Goal: Check status

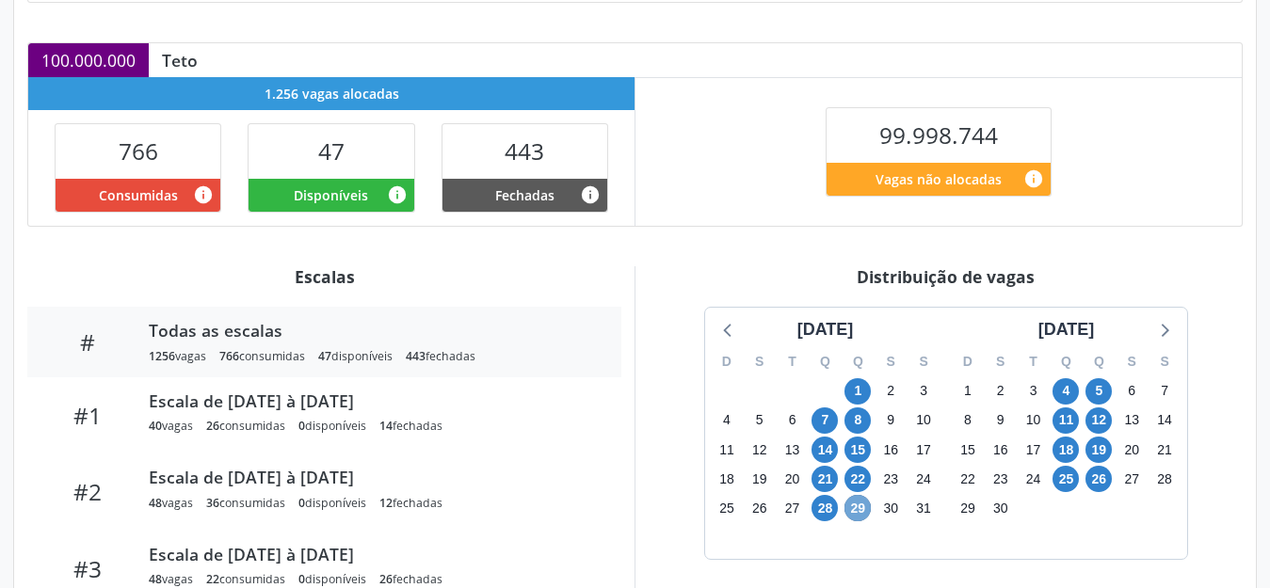
scroll to position [383, 0]
click at [853, 508] on span "29" at bounding box center [858, 508] width 26 height 26
click at [1096, 481] on span "26" at bounding box center [1099, 479] width 26 height 26
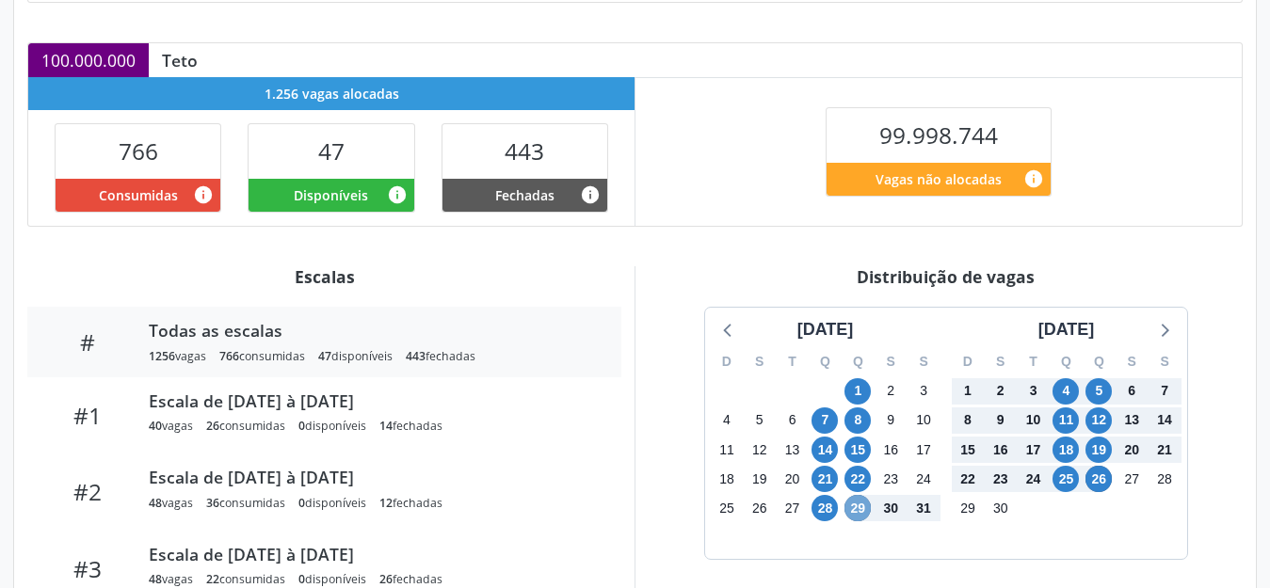
click at [855, 510] on span "29" at bounding box center [858, 508] width 26 height 26
click at [819, 330] on div "[DATE]" at bounding box center [826, 329] width 72 height 25
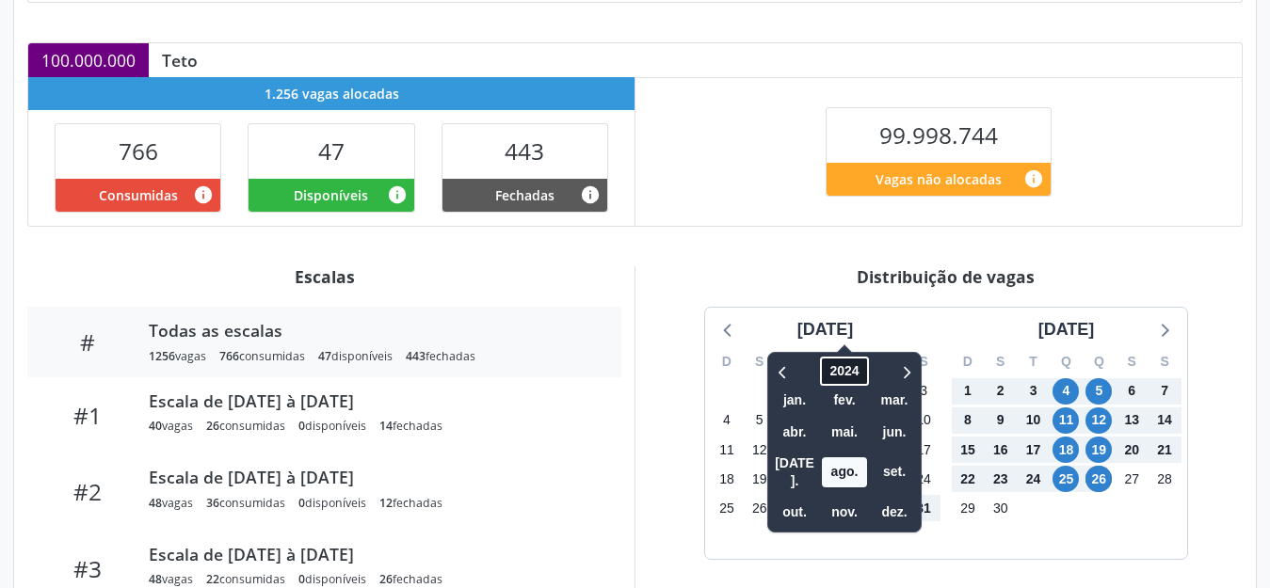
click at [827, 372] on span "2024" at bounding box center [844, 371] width 48 height 29
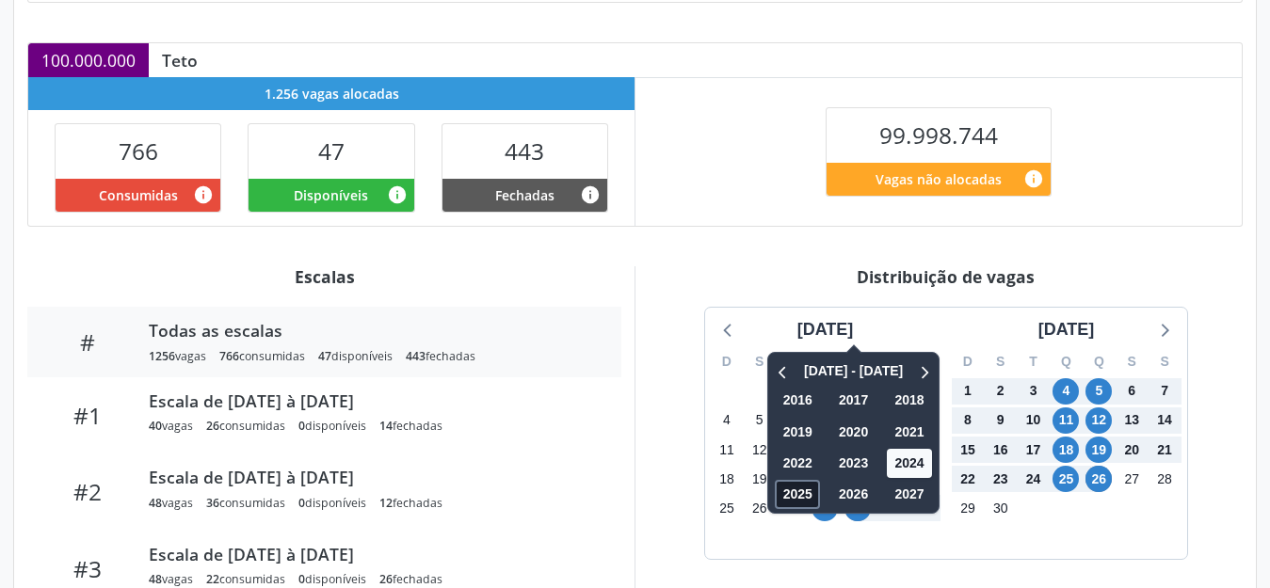
click at [784, 495] on span "2025" at bounding box center [797, 494] width 45 height 29
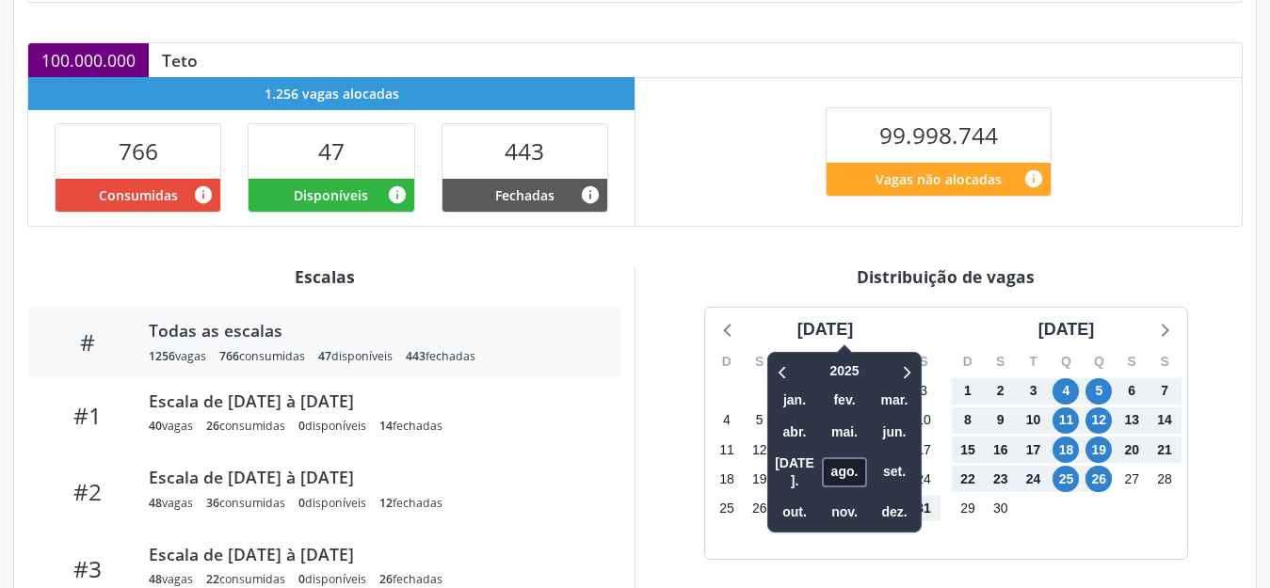
click at [822, 460] on span "ago." at bounding box center [844, 472] width 45 height 29
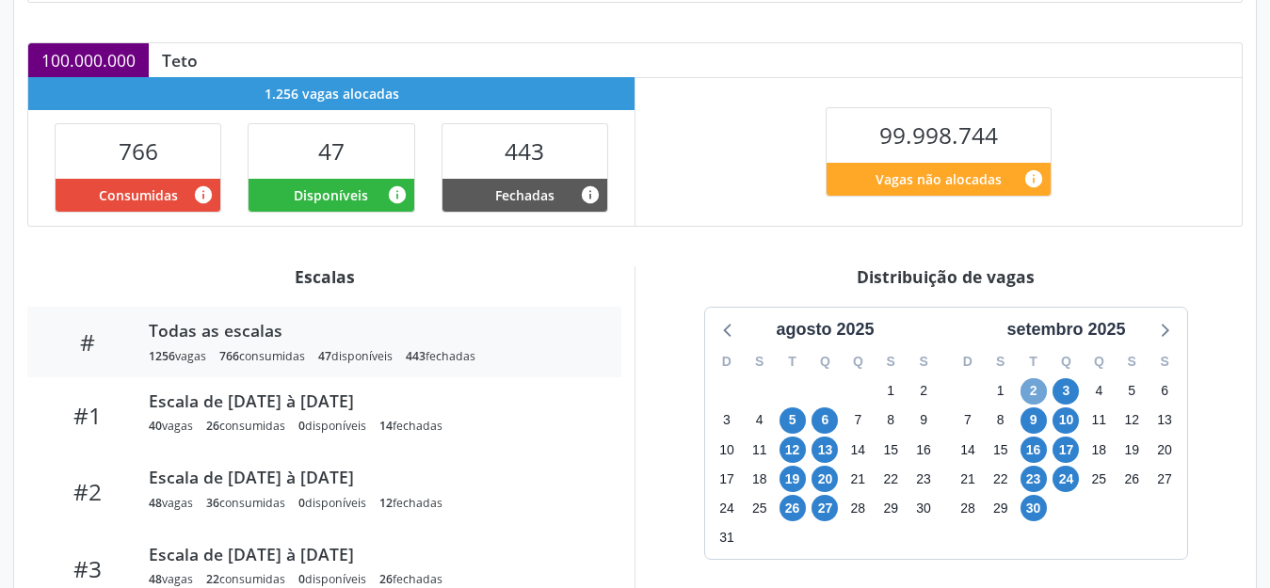
click at [1037, 385] on span "2" at bounding box center [1034, 391] width 26 height 26
click at [1164, 331] on icon at bounding box center [1163, 329] width 24 height 24
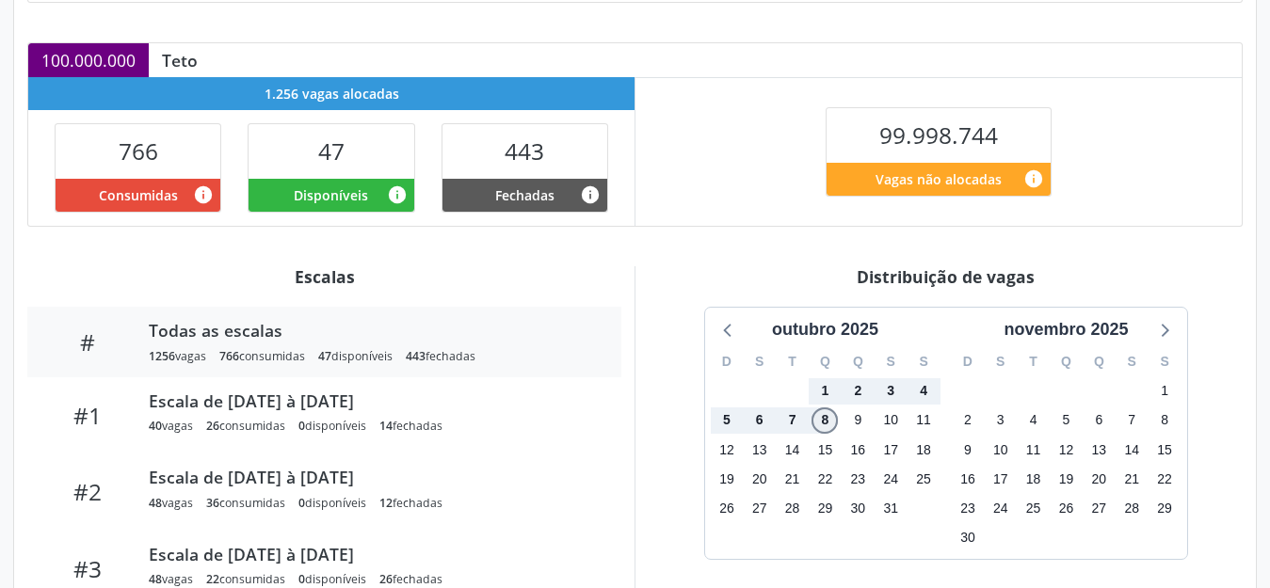
click at [820, 423] on span "8" at bounding box center [825, 421] width 26 height 26
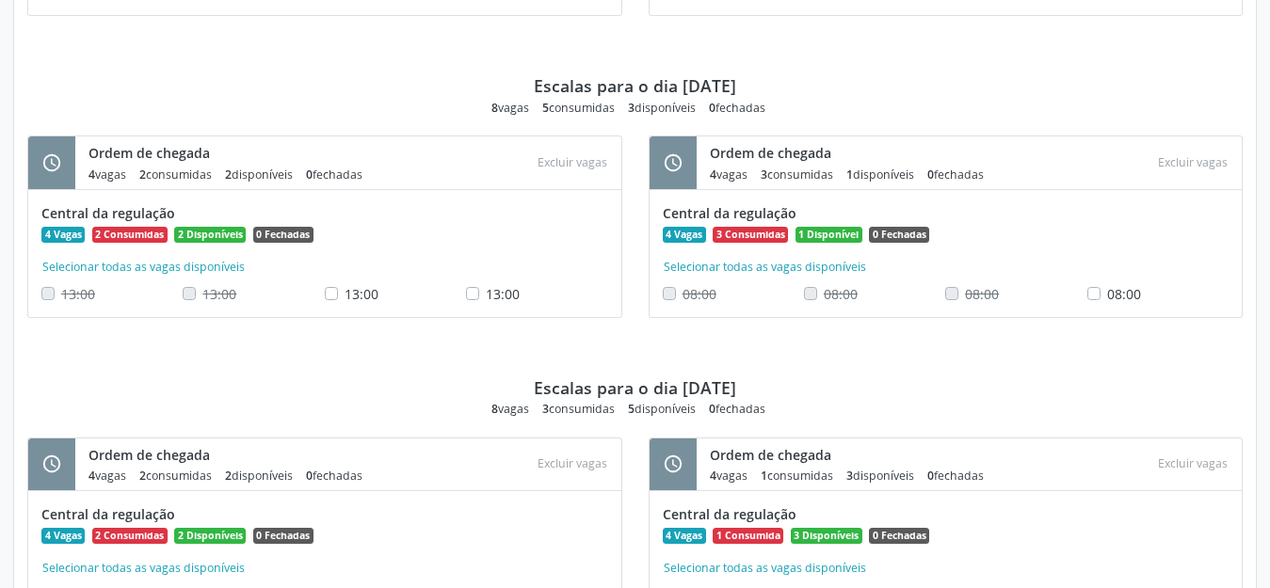
scroll to position [1617, 0]
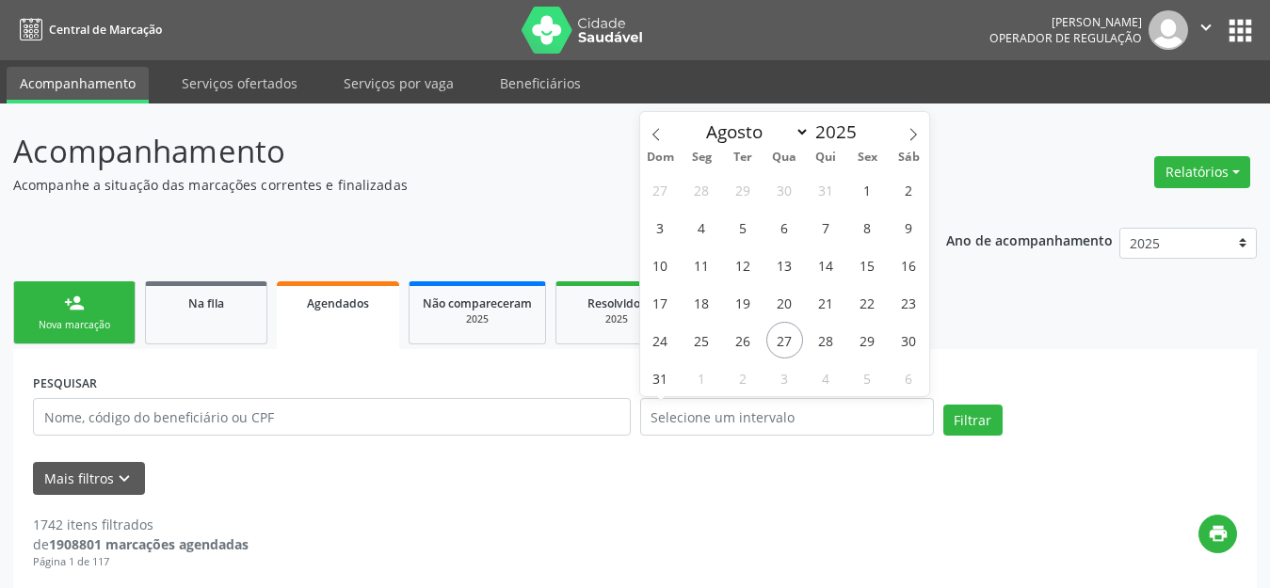
select select "7"
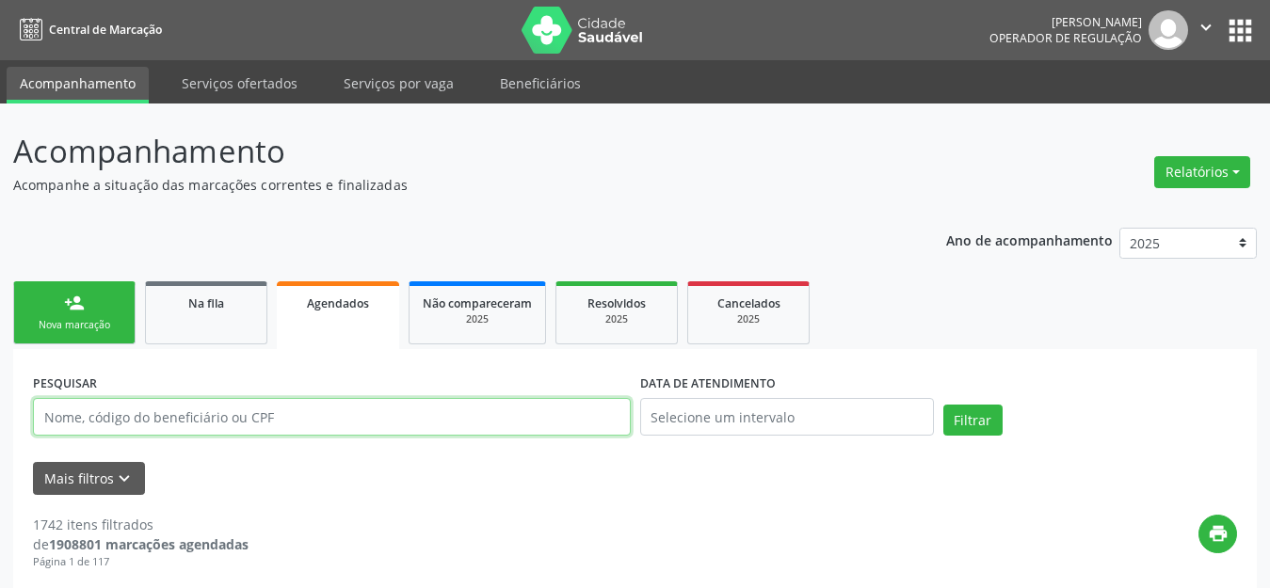
click at [410, 429] on input "text" at bounding box center [332, 417] width 598 height 38
paste input "10481583491"
type input "10481583491"
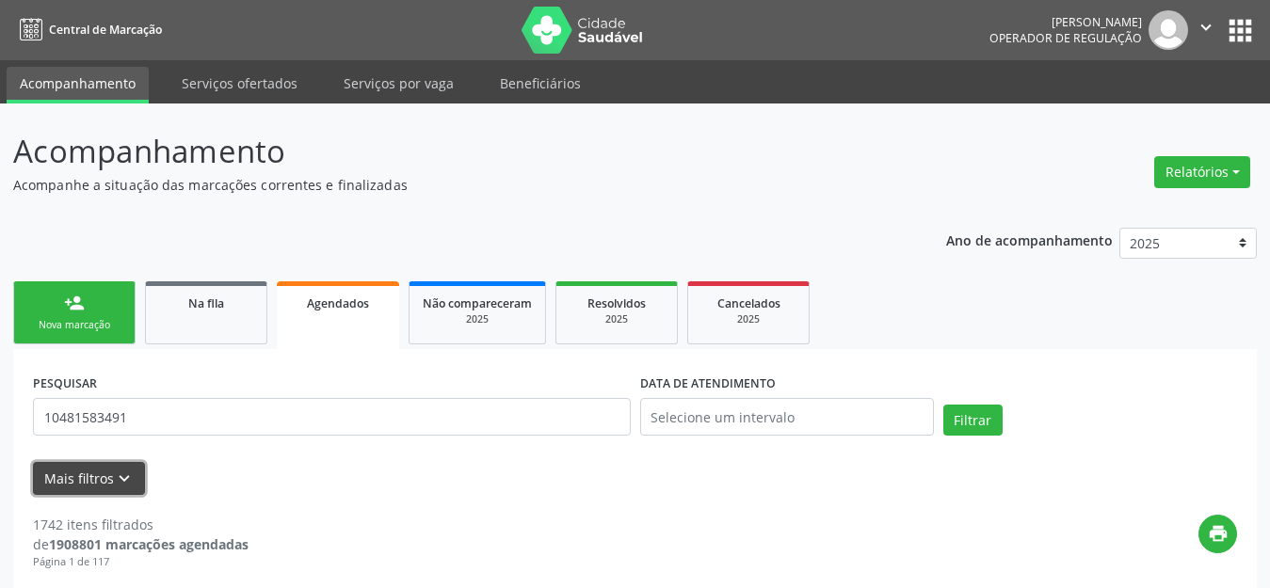
click at [96, 479] on button "Mais filtros keyboard_arrow_down" at bounding box center [89, 478] width 112 height 33
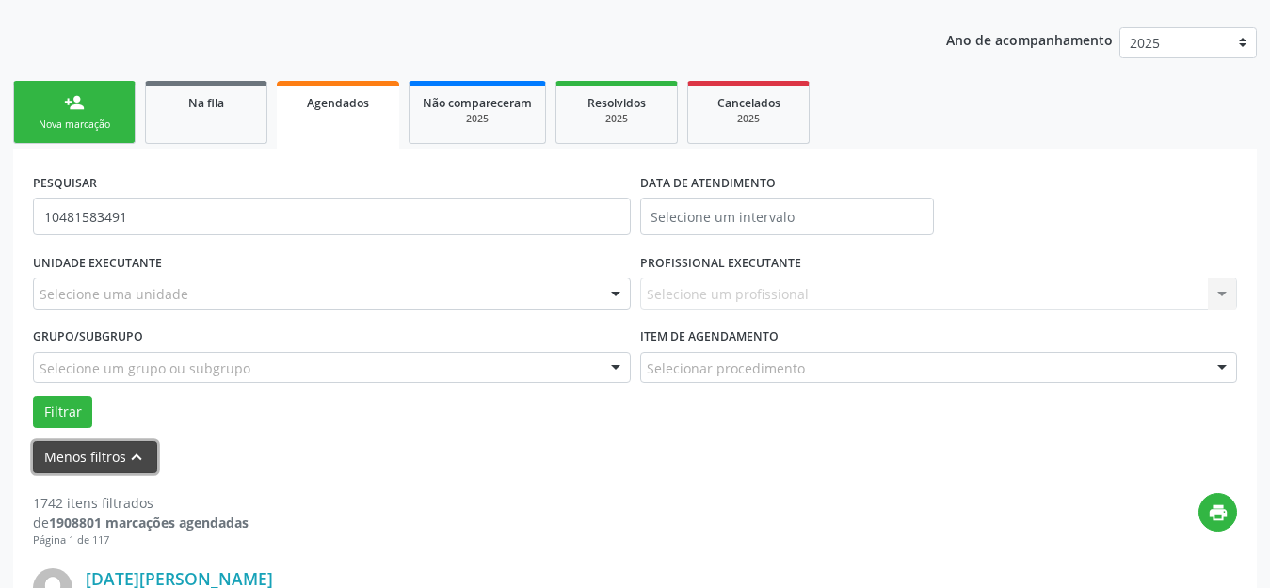
scroll to position [357, 0]
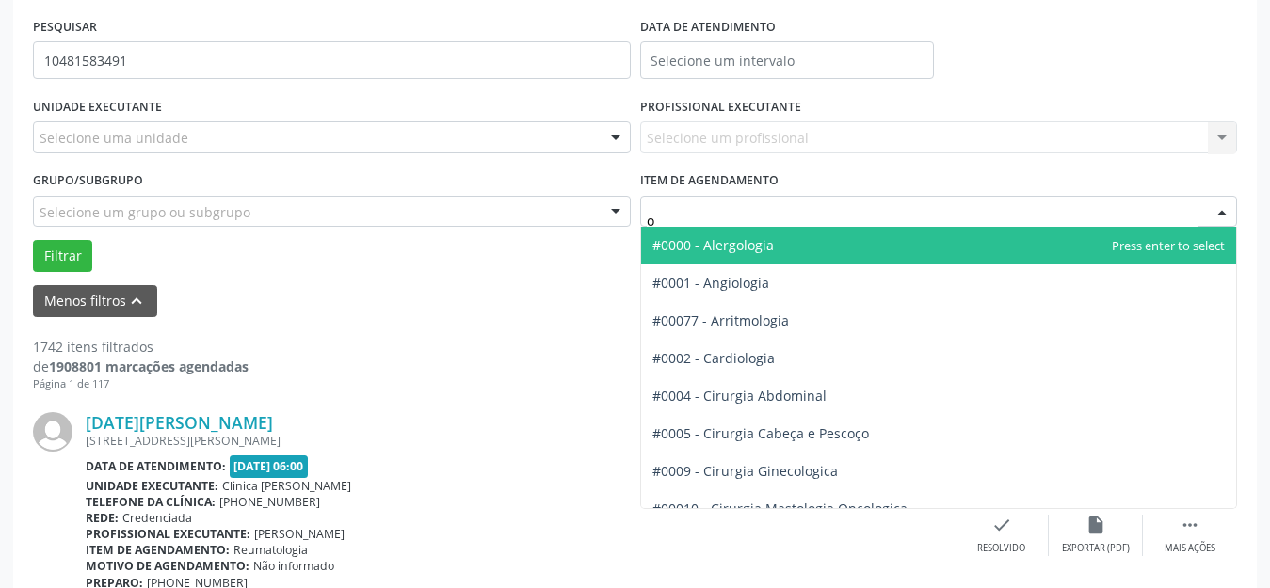
type input "of"
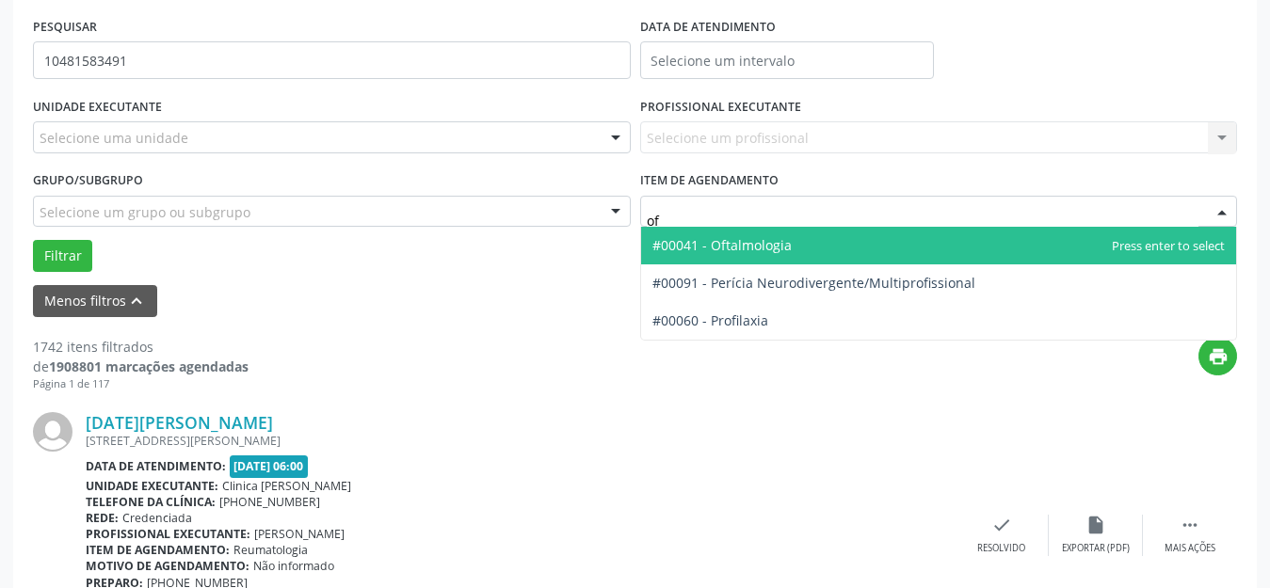
click at [733, 245] on span "#00041 - Oftalmologia" at bounding box center [721, 245] width 139 height 18
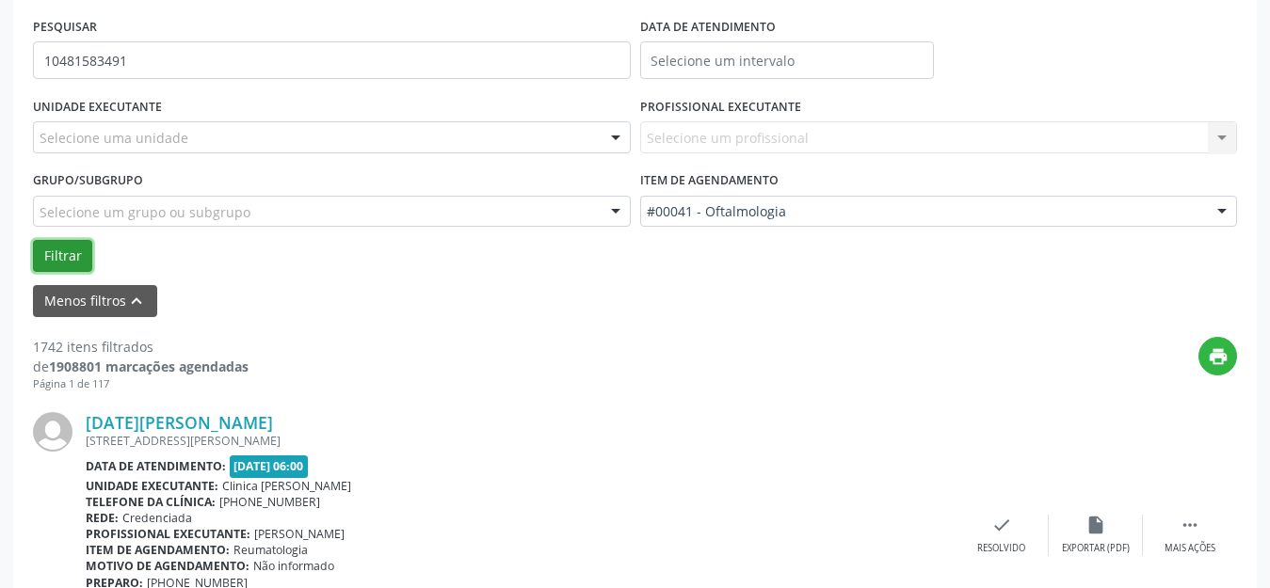
click at [68, 248] on button "Filtrar" at bounding box center [62, 256] width 59 height 32
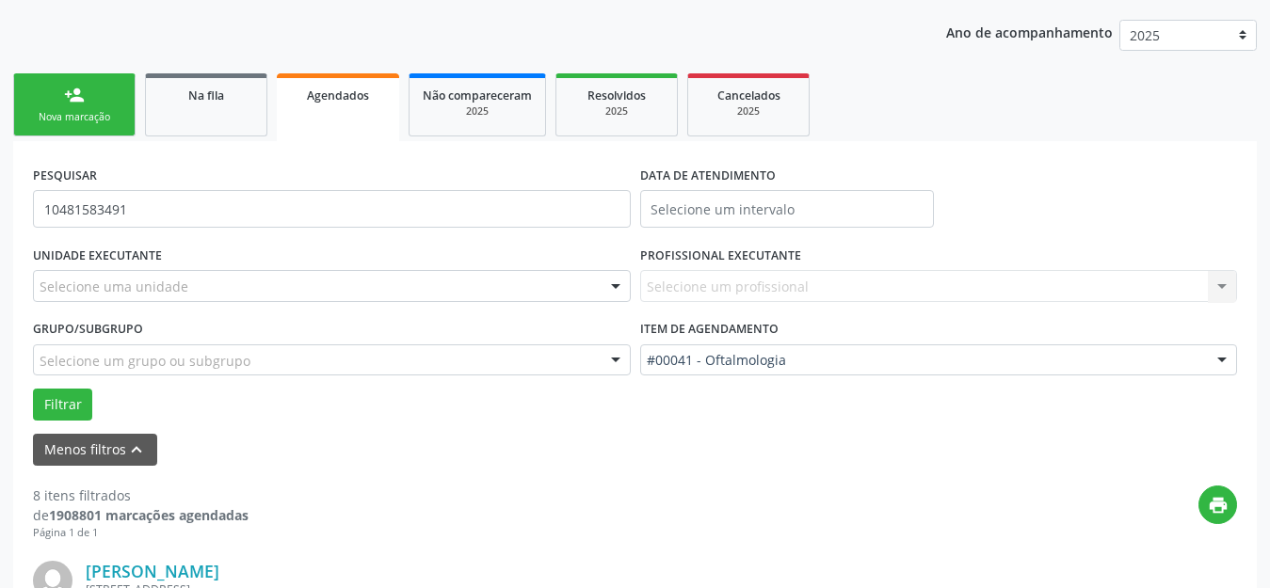
scroll to position [198, 0]
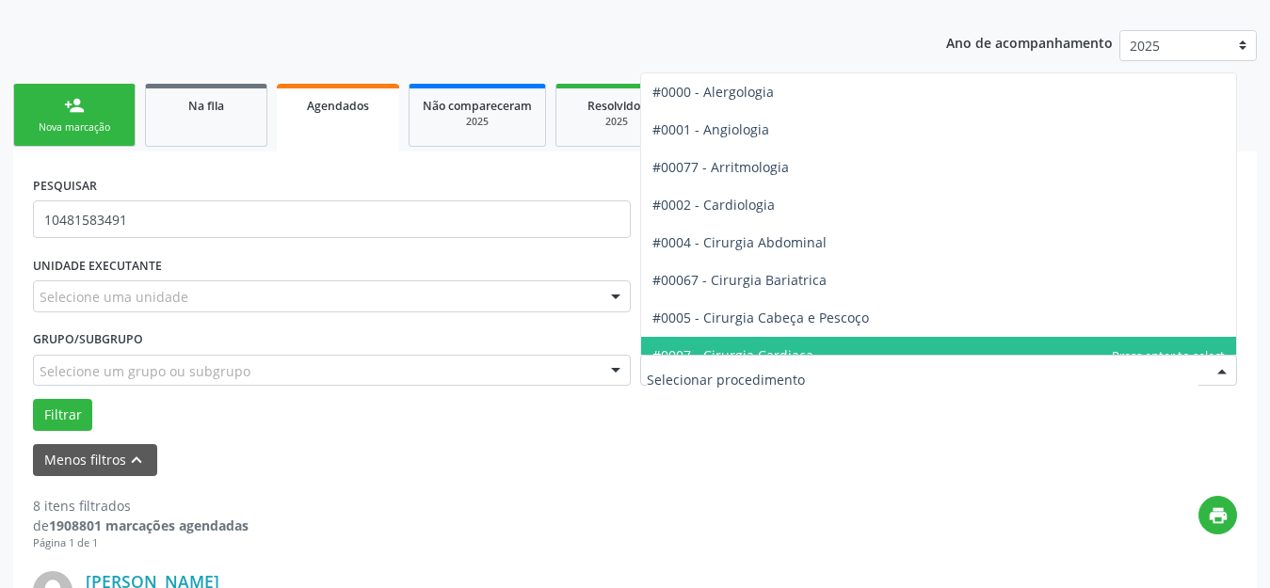
click at [542, 173] on div "PESQUISAR 10481583491" at bounding box center [331, 211] width 607 height 80
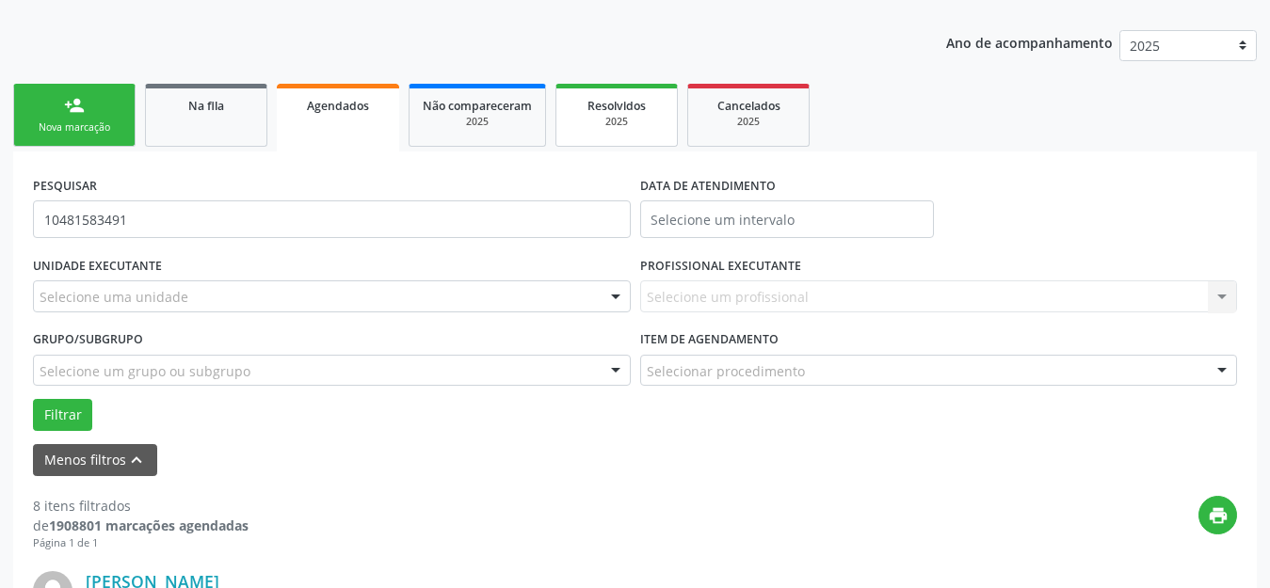
click at [615, 124] on div "2025" at bounding box center [617, 122] width 94 height 14
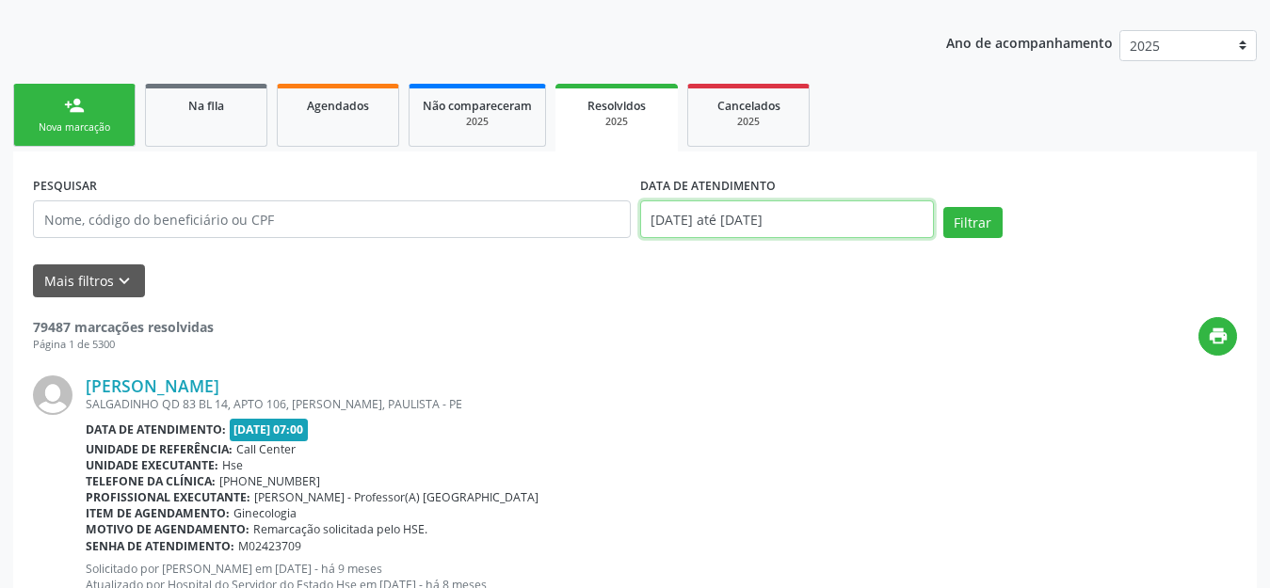
click at [828, 222] on input "01/01/2025 até 27/08/2025" at bounding box center [787, 220] width 294 height 38
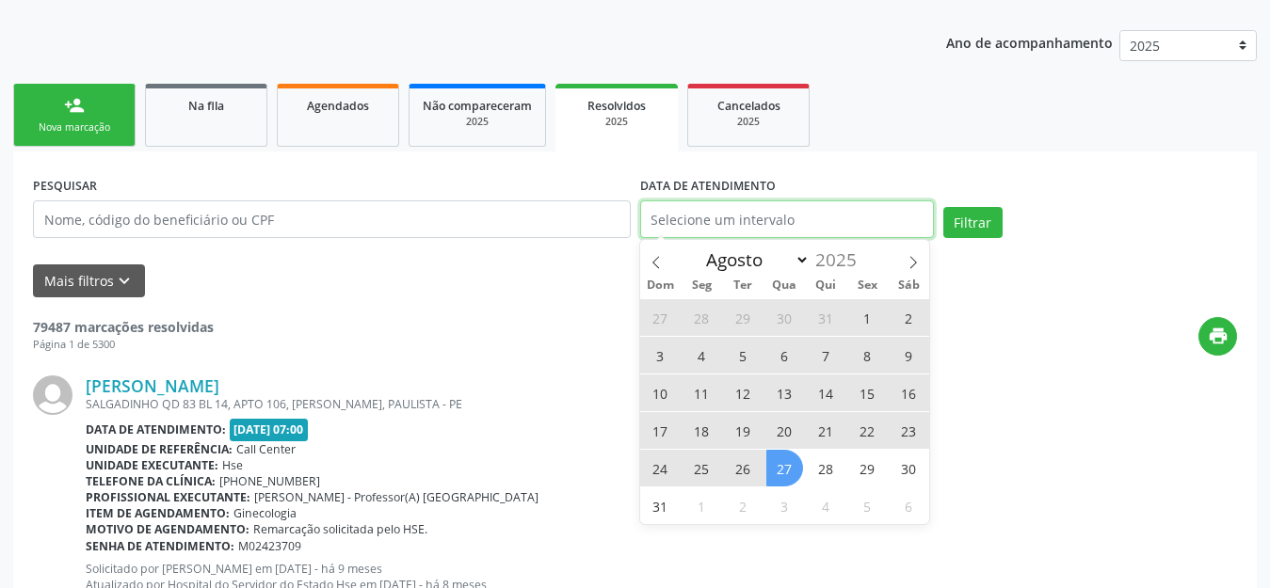
select select "0"
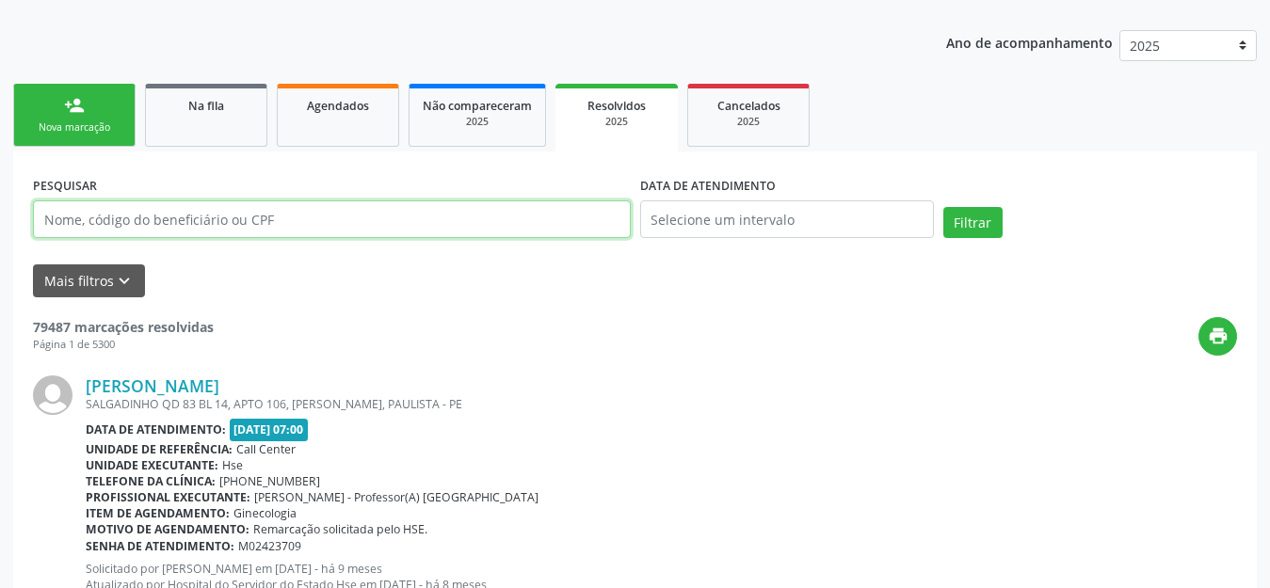
click at [463, 228] on input "text" at bounding box center [332, 220] width 598 height 38
paste input "10481583491"
type input "10481583491"
click at [943, 207] on button "Filtrar" at bounding box center [972, 223] width 59 height 32
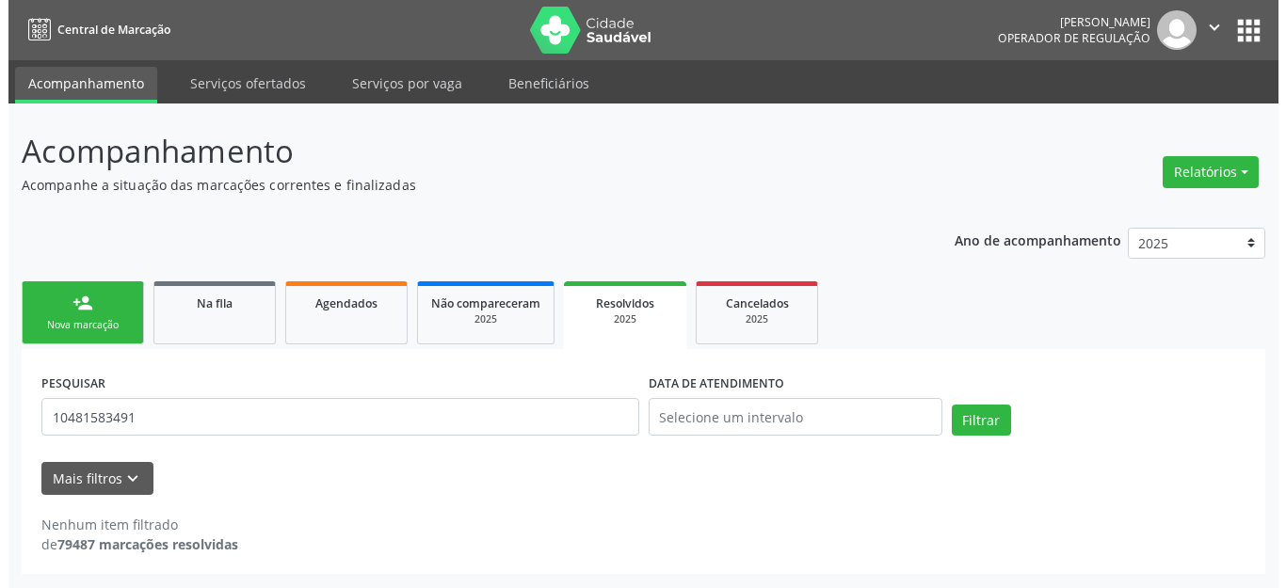
scroll to position [0, 0]
